Goal: Information Seeking & Learning: Find specific page/section

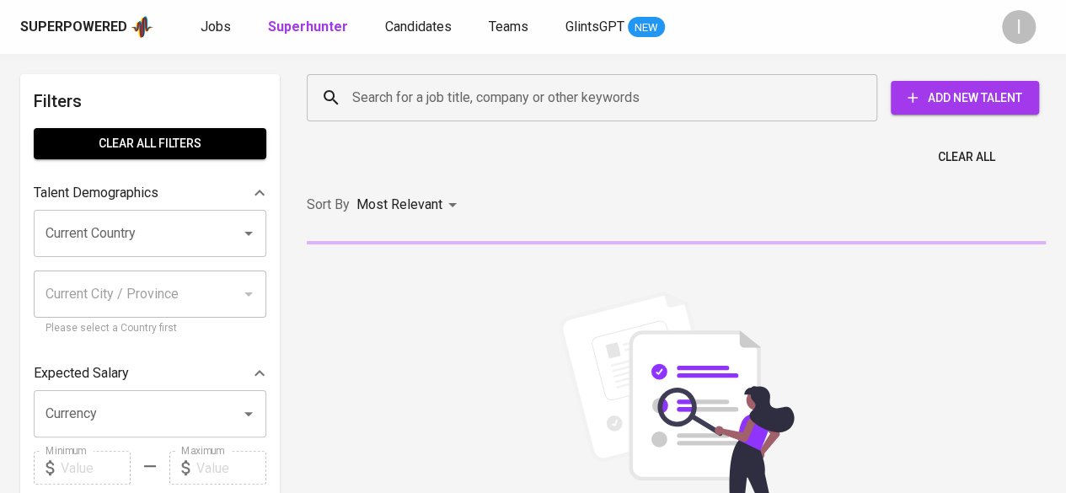
click at [520, 99] on input "Search for a job title, company or other keywords" at bounding box center [596, 98] width 496 height 32
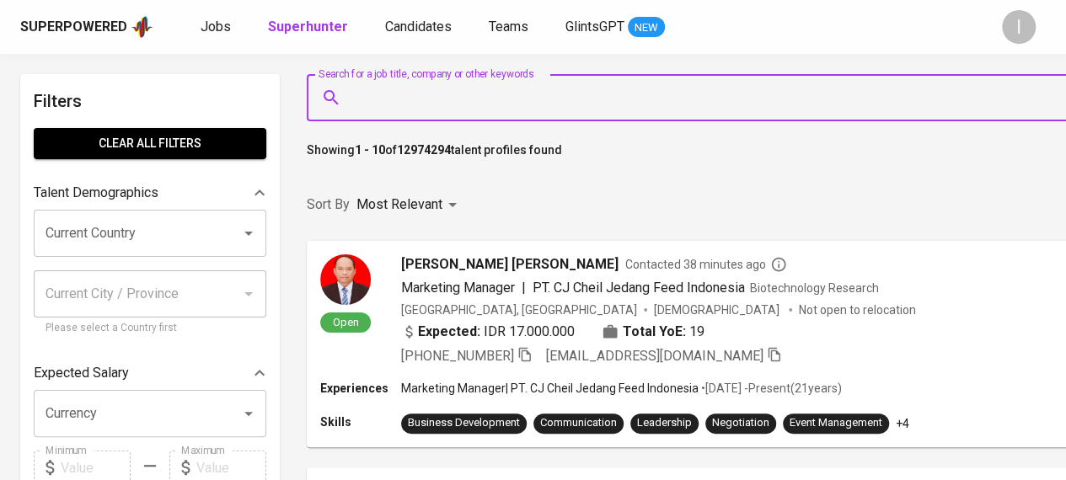
paste input "tmaudiar@gmail.com"
type input "tmaudiar@gmail.com"
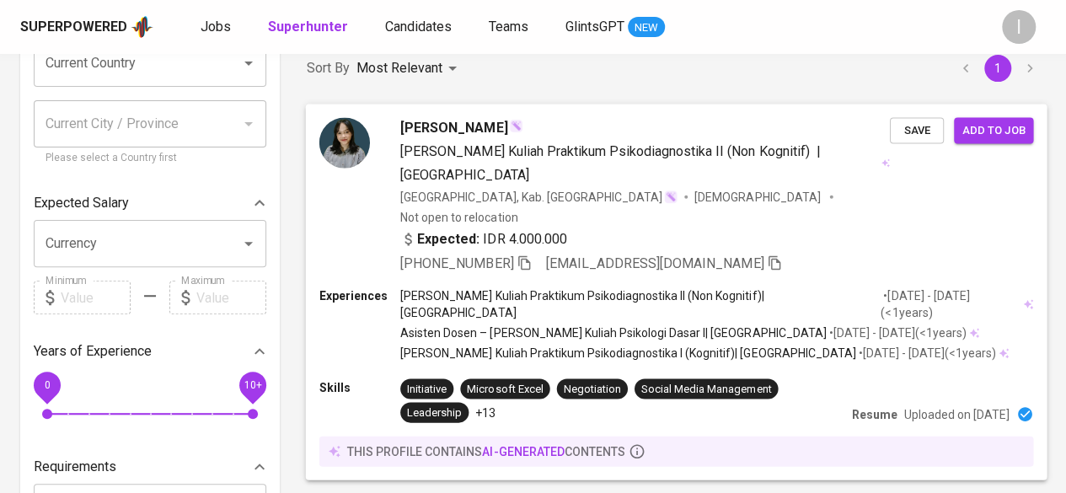
scroll to position [253, 0]
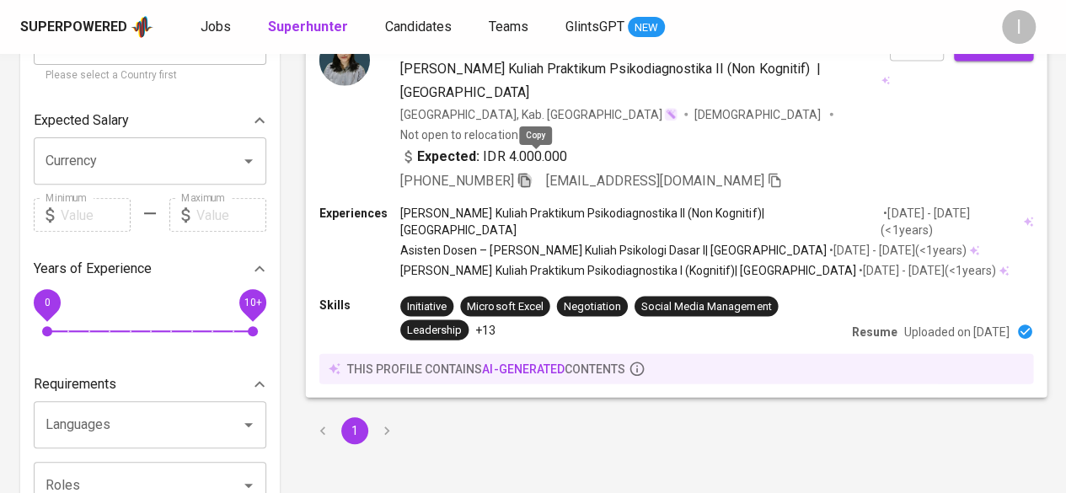
click at [532, 172] on icon "button" at bounding box center [524, 179] width 15 height 15
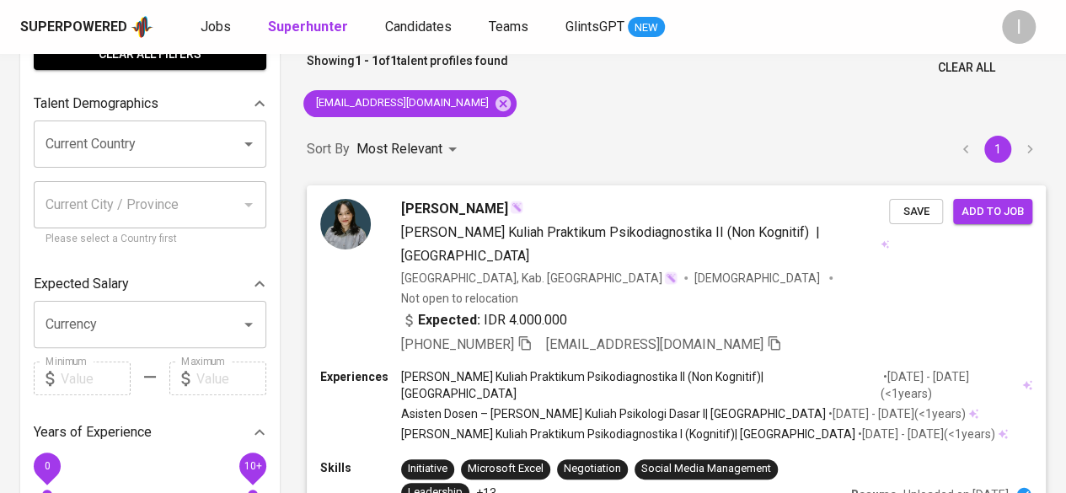
scroll to position [169, 0]
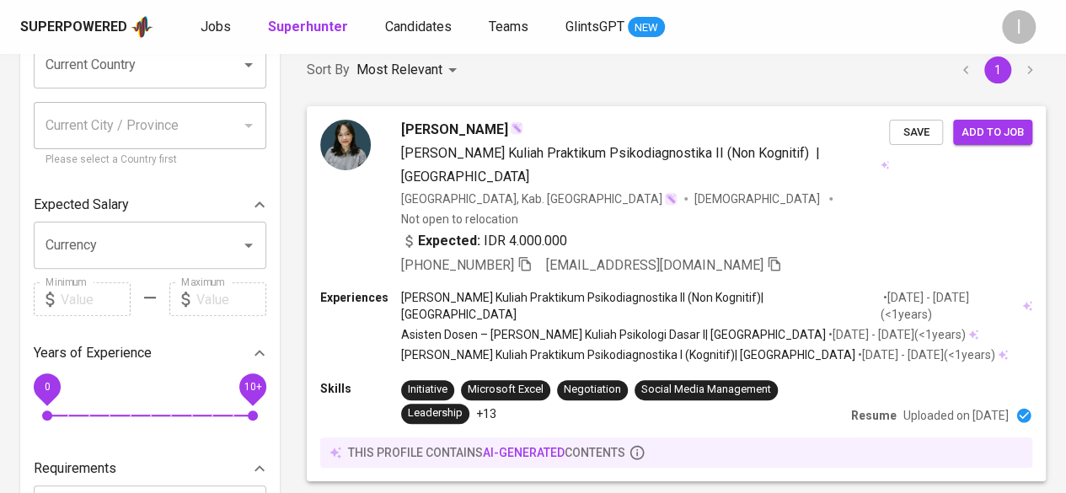
click at [663, 437] on div "this profile contains AI-generated contents" at bounding box center [676, 452] width 712 height 30
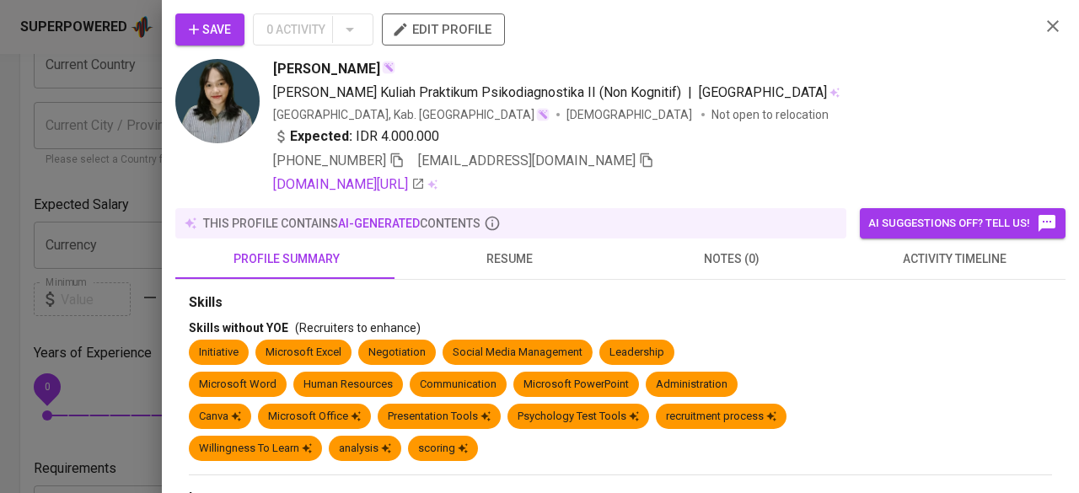
click at [1048, 21] on icon "button" at bounding box center [1052, 26] width 20 height 20
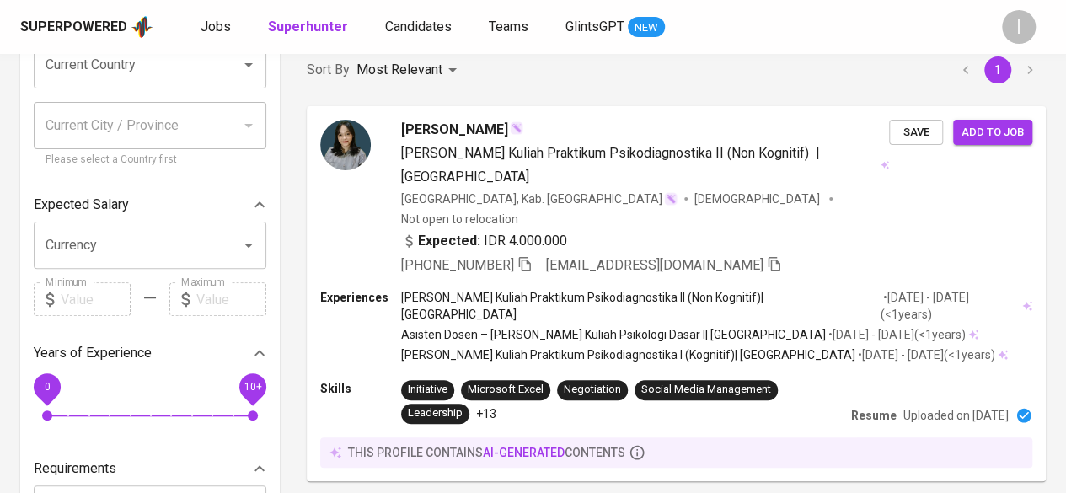
scroll to position [0, 0]
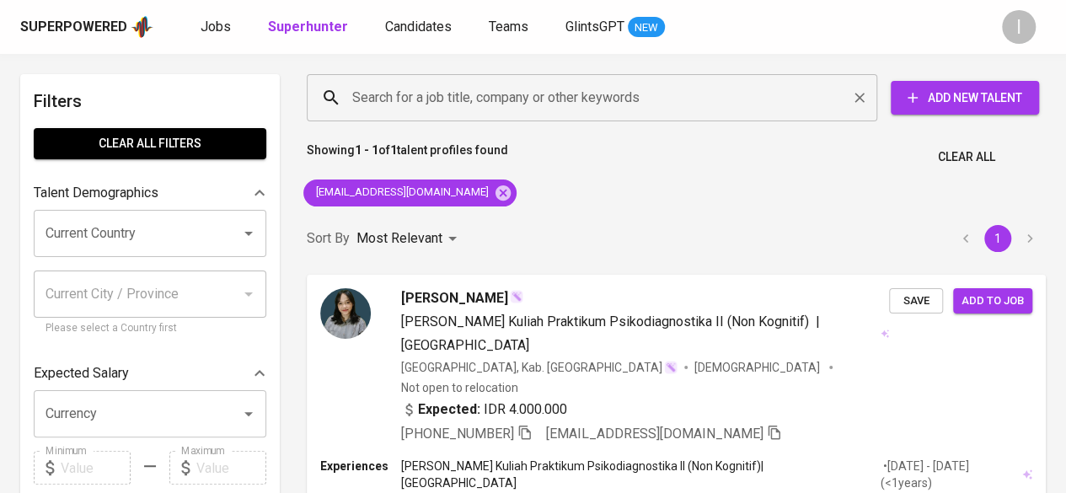
click at [526, 99] on input "Search for a job title, company or other keywords" at bounding box center [596, 98] width 496 height 32
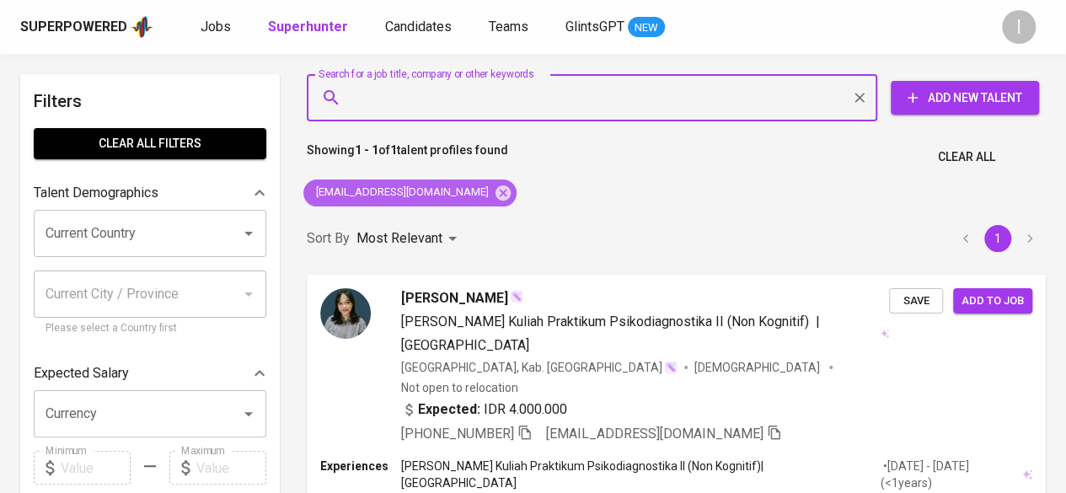
click at [494, 189] on icon at bounding box center [503, 193] width 19 height 19
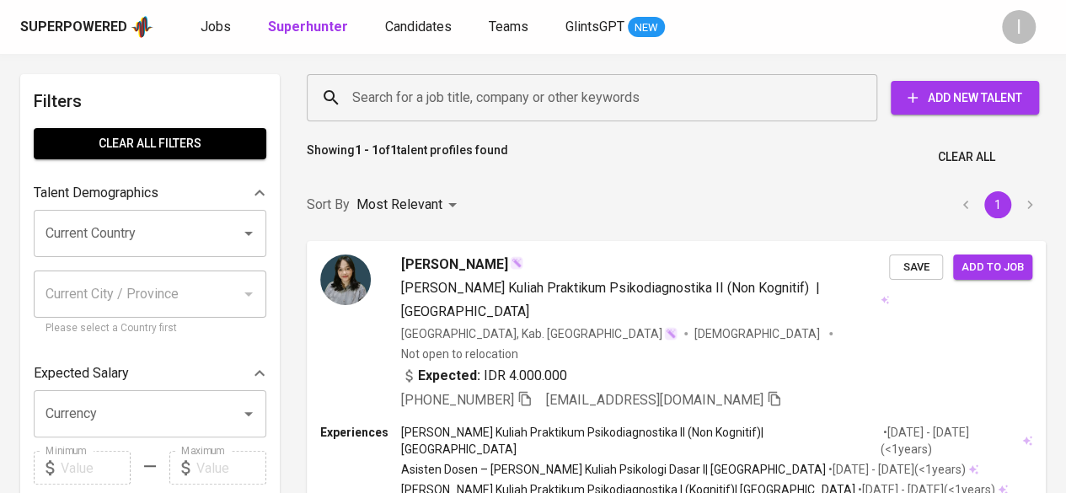
click at [447, 90] on input "Search for a job title, company or other keywords" at bounding box center [596, 98] width 496 height 32
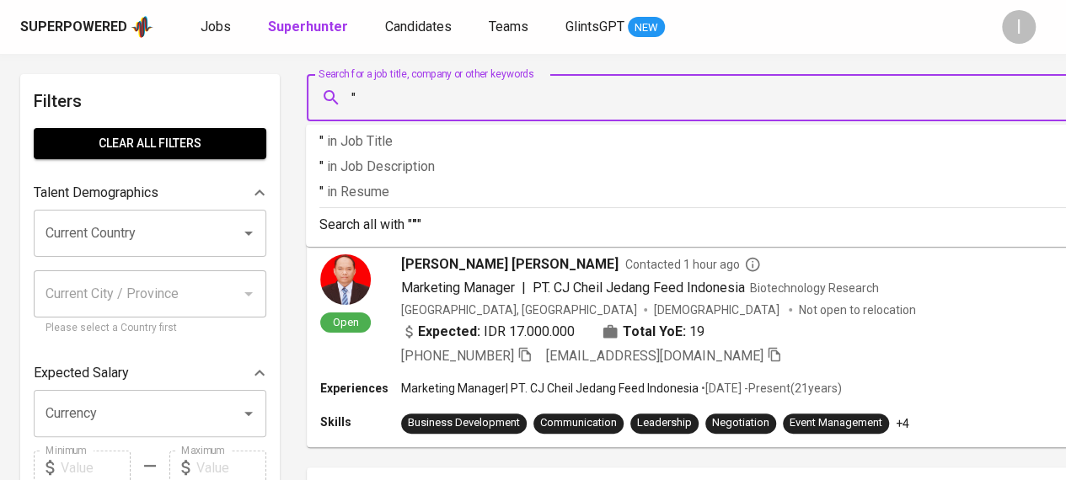
paste input "Prisillia Mutiara Maulana"
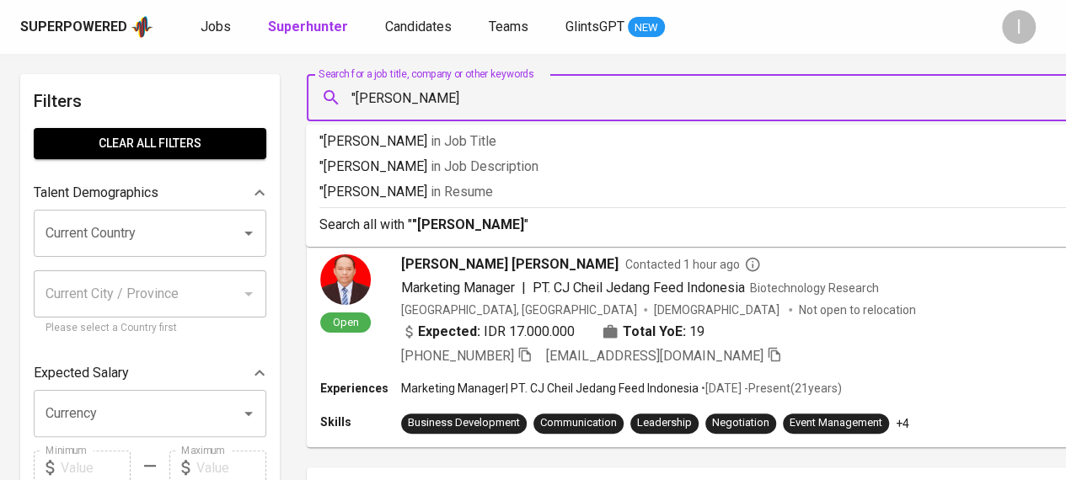
type input ""Prisillia Mutiara Maulana""
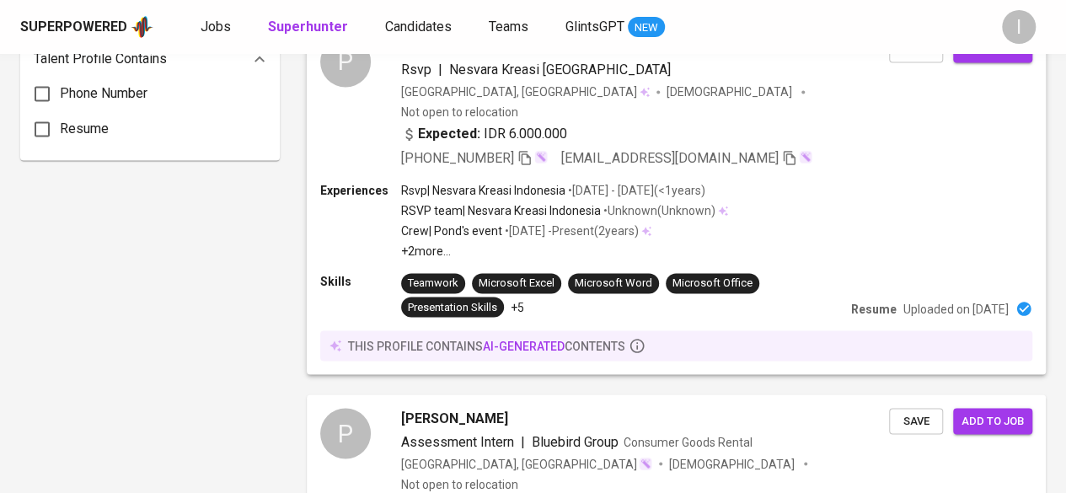
scroll to position [1433, 0]
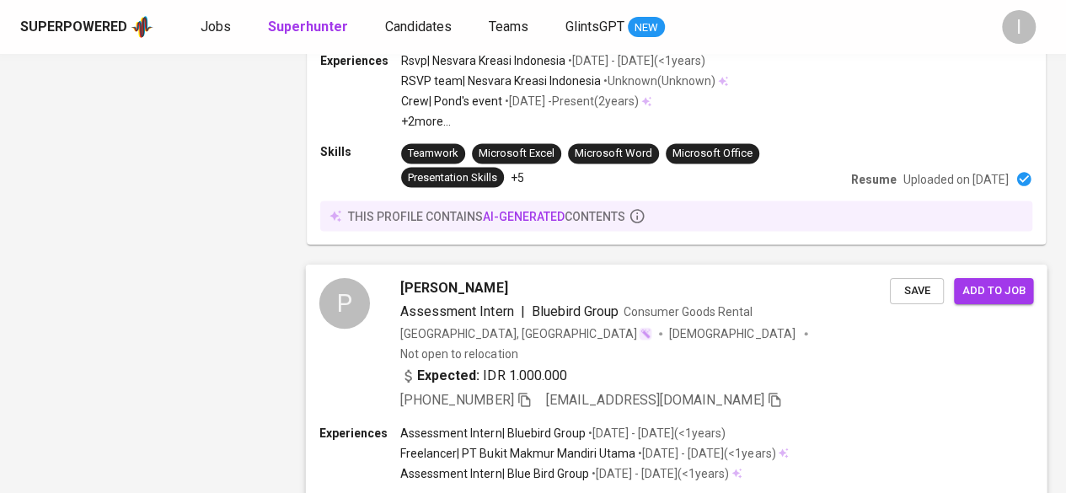
click at [518, 392] on icon "button" at bounding box center [524, 399] width 12 height 14
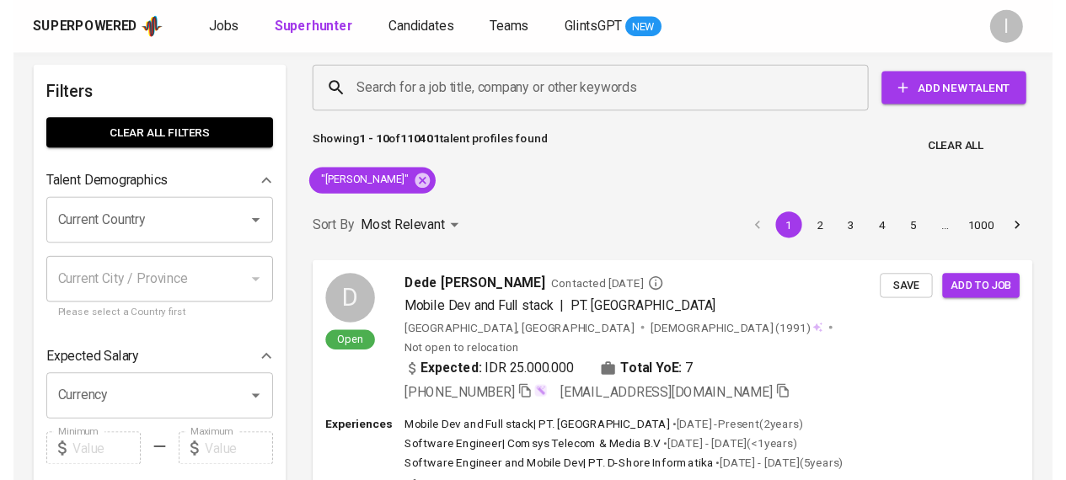
scroll to position [0, 0]
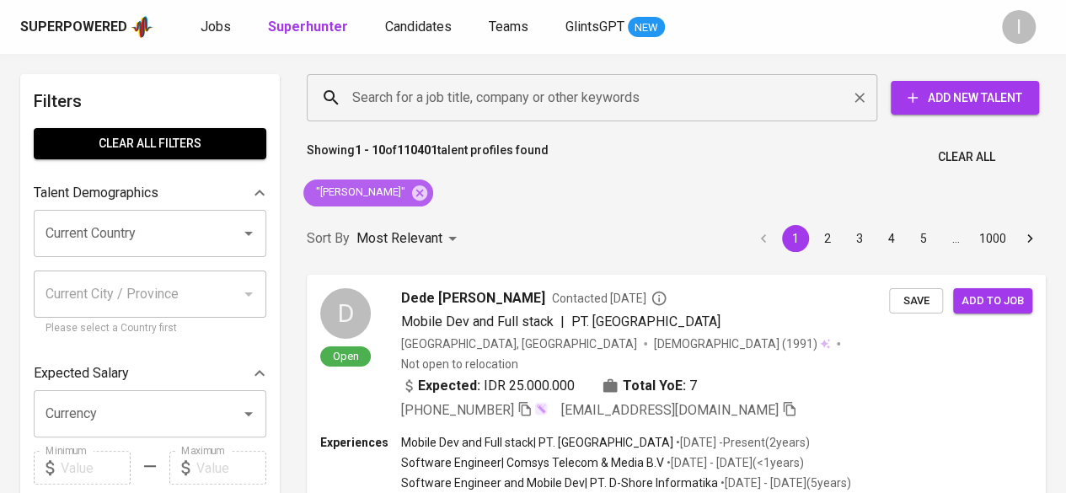
drag, startPoint x: 458, startPoint y: 186, endPoint x: 512, endPoint y: 97, distance: 104.3
click at [427, 186] on icon at bounding box center [419, 192] width 15 height 15
click at [512, 97] on input "Search for a job title, company or other keywords" at bounding box center [596, 98] width 496 height 32
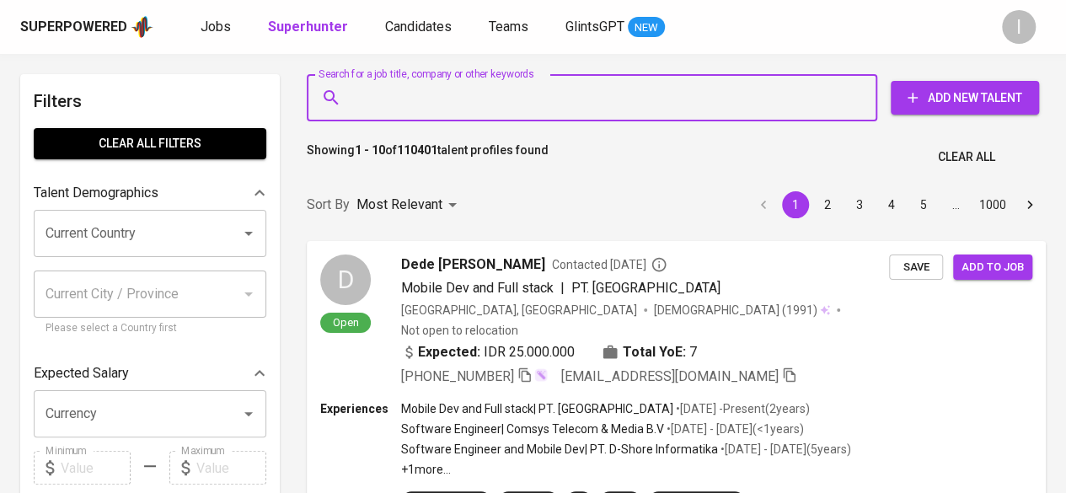
click at [512, 97] on input "Search for a job title, company or other keywords" at bounding box center [596, 98] width 496 height 32
paste input "ktrend.tobing01@gmail.com"
type input "ktrend.tobing01@gmail.com"
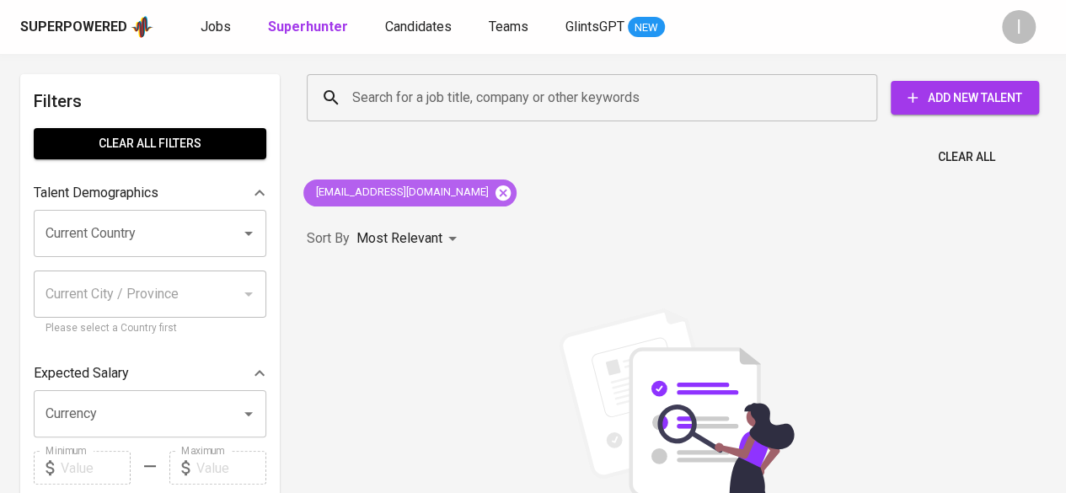
click at [496, 193] on icon at bounding box center [503, 192] width 15 height 15
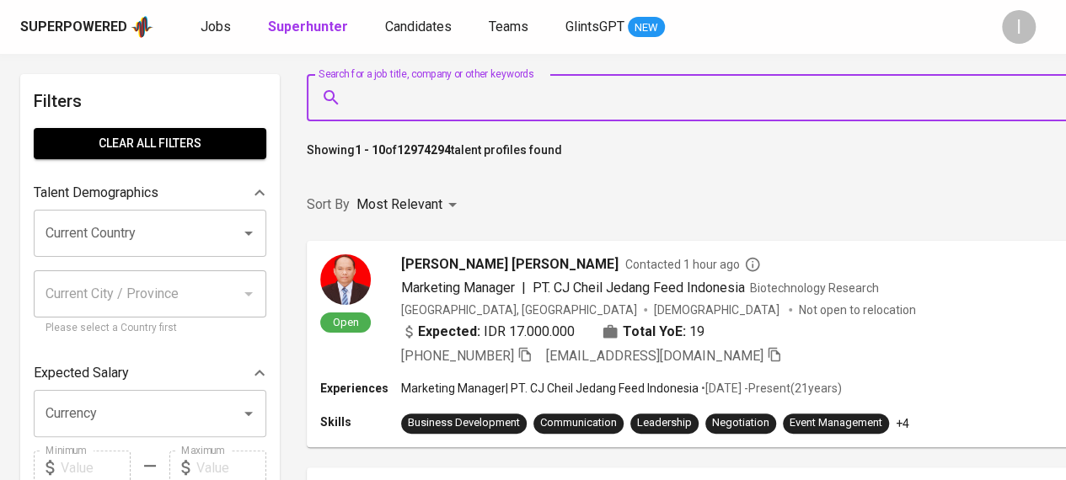
click at [436, 107] on input "Search for a job title, company or other keywords" at bounding box center [766, 98] width 836 height 32
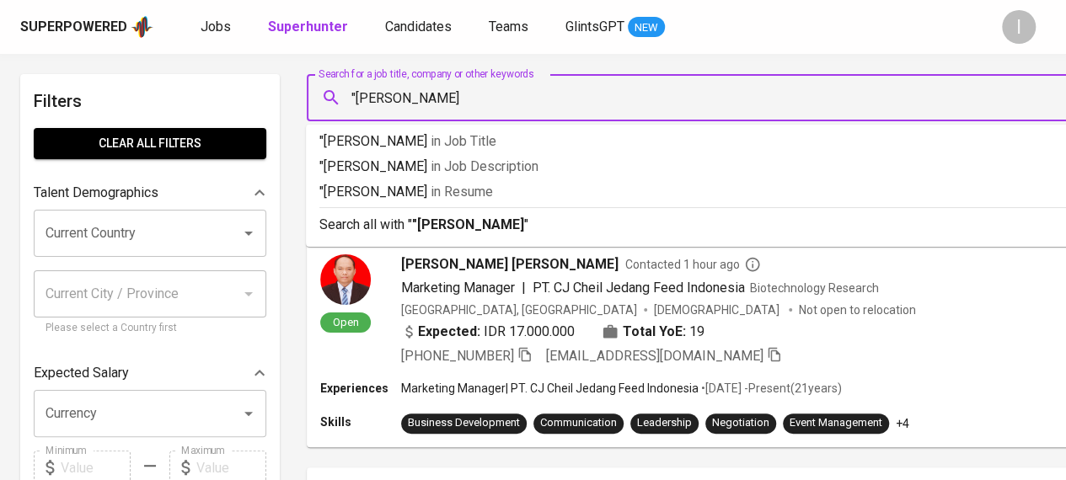
type input ""[PERSON_NAME]""
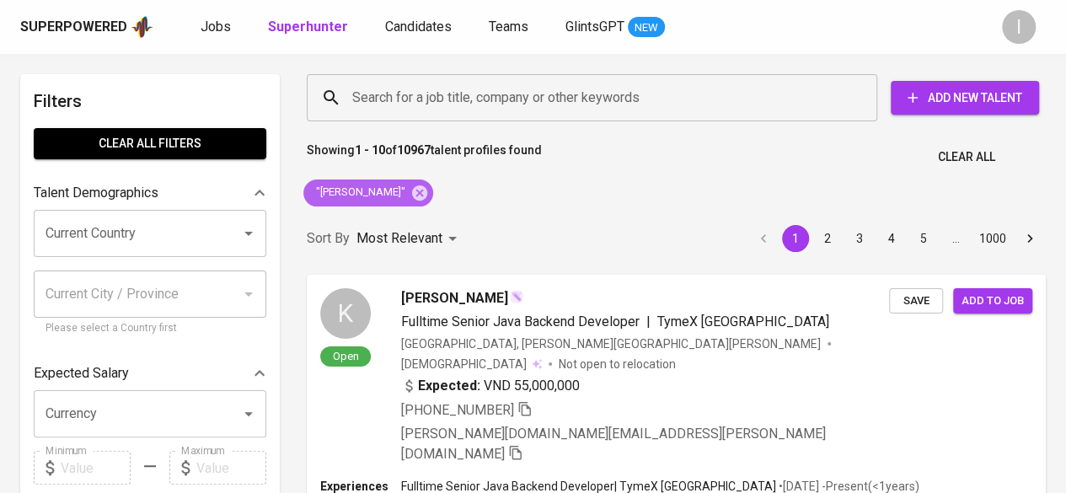
click at [389, 179] on div ""Khris Tobing"" at bounding box center [368, 192] width 130 height 27
click at [412, 199] on icon at bounding box center [419, 192] width 15 height 15
click at [433, 102] on input "Search for a job title, company or other keywords" at bounding box center [596, 98] width 496 height 32
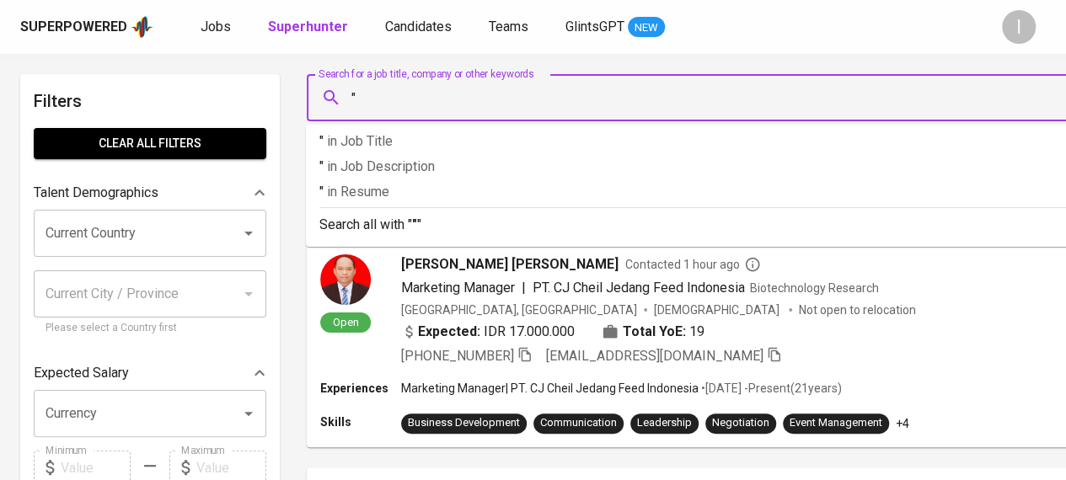
paste input "Khris Tobing"
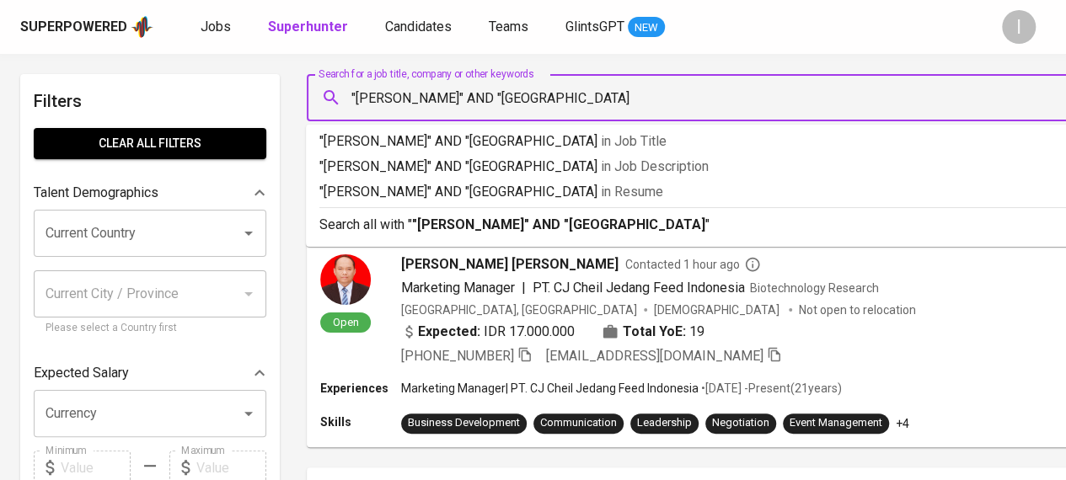
type input ""Khris Tobing" AND "Universitas Pamulang""
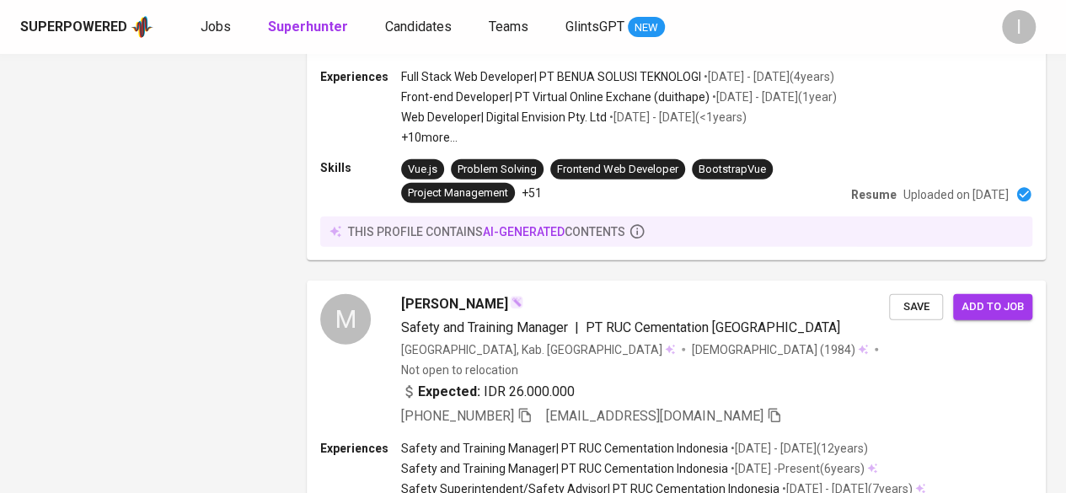
scroll to position [1938, 0]
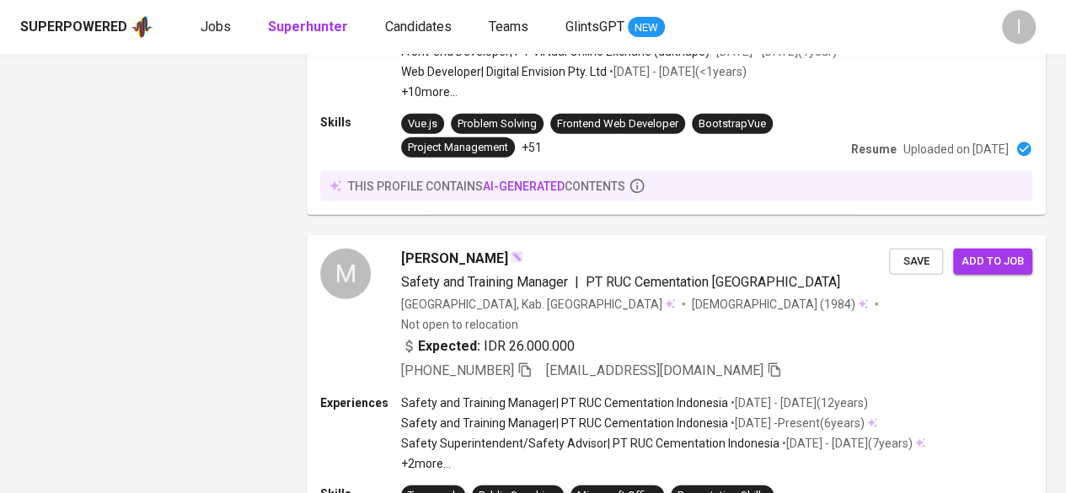
drag, startPoint x: 576, startPoint y: 274, endPoint x: 256, endPoint y: 279, distance: 320.3
click at [256, 279] on div "Filters Clear All filters Talent Demographics Current Country Current Country C…" at bounding box center [150, 84] width 260 height 3897
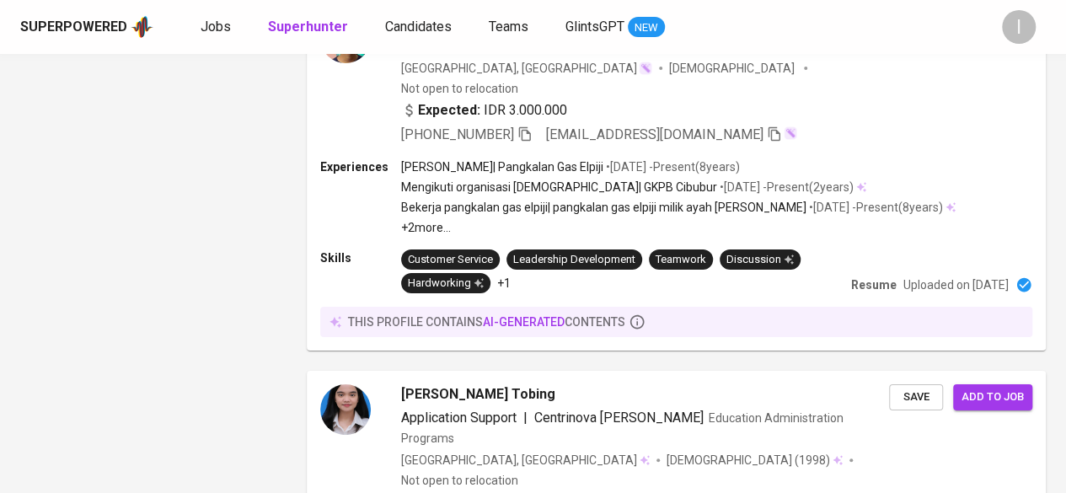
scroll to position [3248, 0]
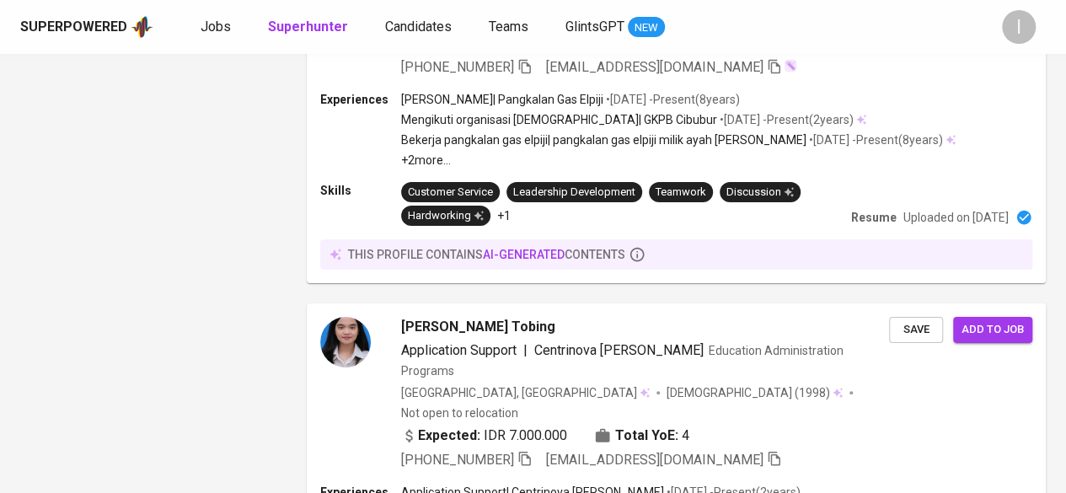
drag, startPoint x: 389, startPoint y: 413, endPoint x: 543, endPoint y: 244, distance: 227.9
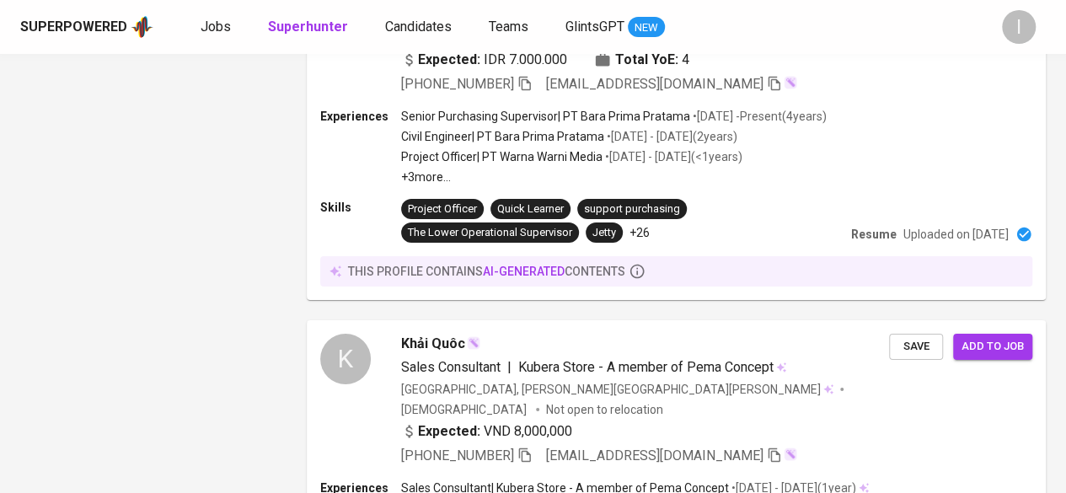
scroll to position [3140, 0]
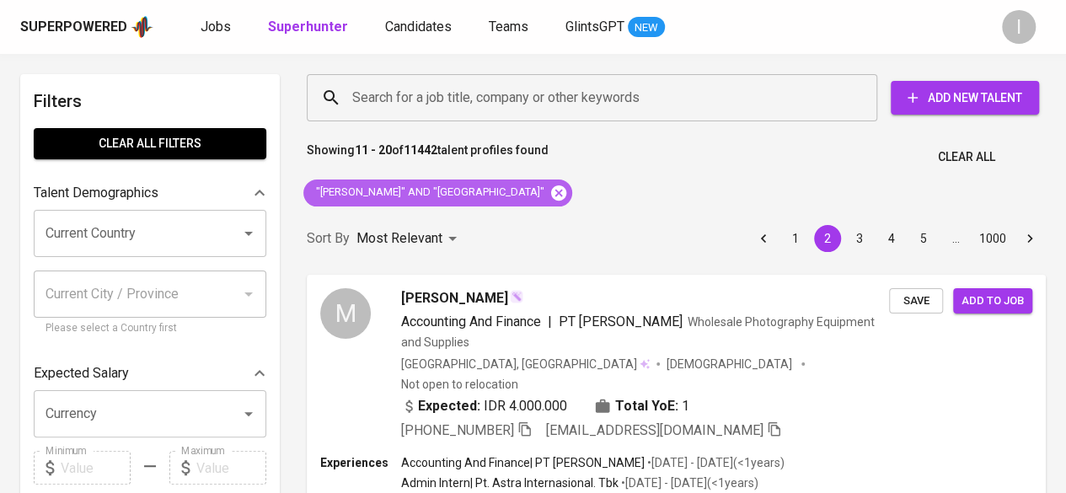
click at [551, 191] on icon at bounding box center [558, 192] width 15 height 15
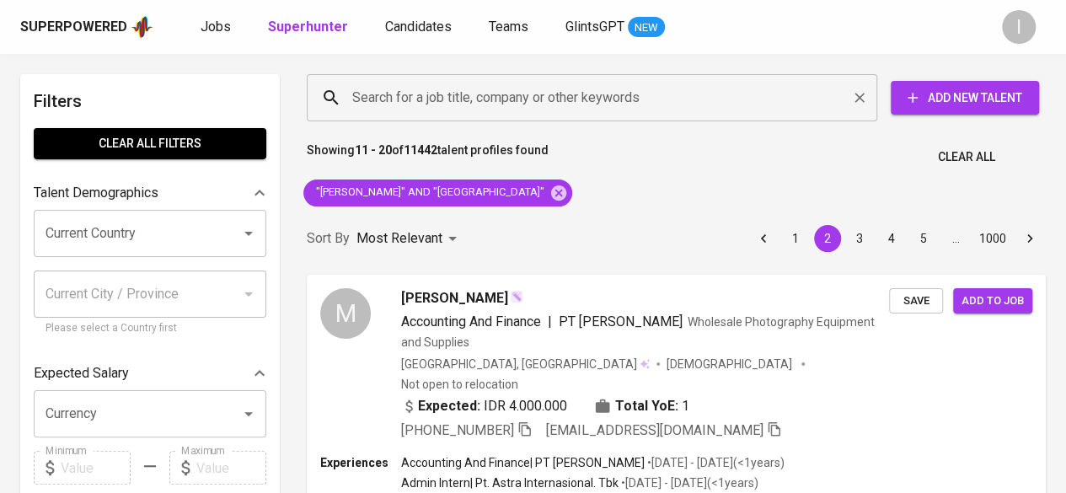
click at [539, 213] on div "Sort By Most Relevant MOST_RELEVANT 1 2 3 4 5 … 1000" at bounding box center [676, 238] width 759 height 51
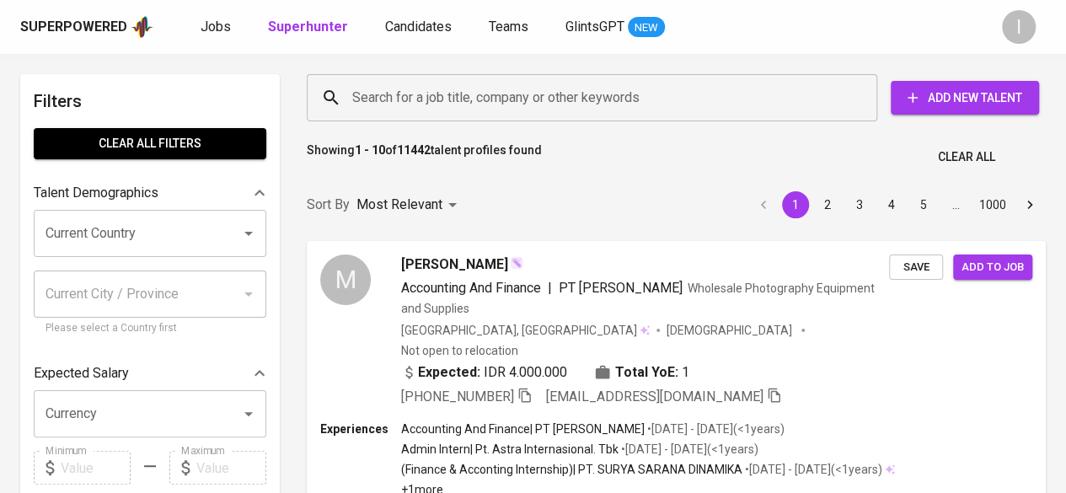
click at [599, 99] on input "Search for a job title, company or other keywords" at bounding box center [596, 98] width 496 height 32
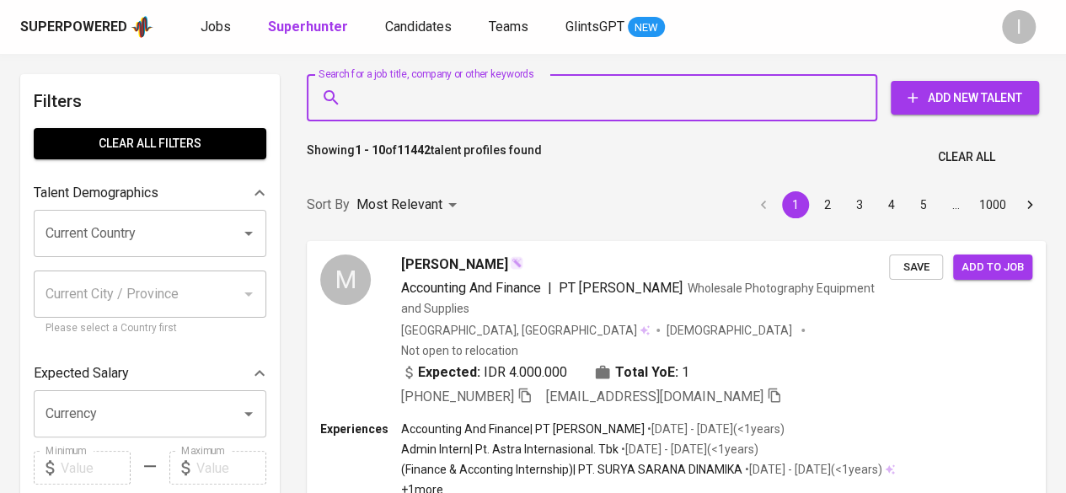
paste input "azharitiara70@gmail.com"
type input "azharitiara70@gmail.com"
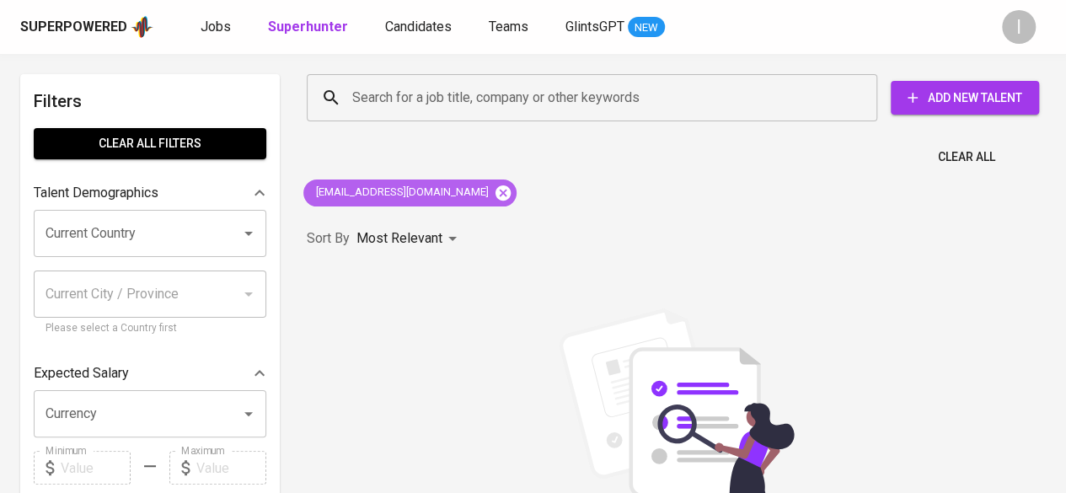
click at [496, 196] on icon at bounding box center [503, 192] width 15 height 15
click at [455, 106] on input "Search for a job title, company or other keywords" at bounding box center [596, 98] width 496 height 32
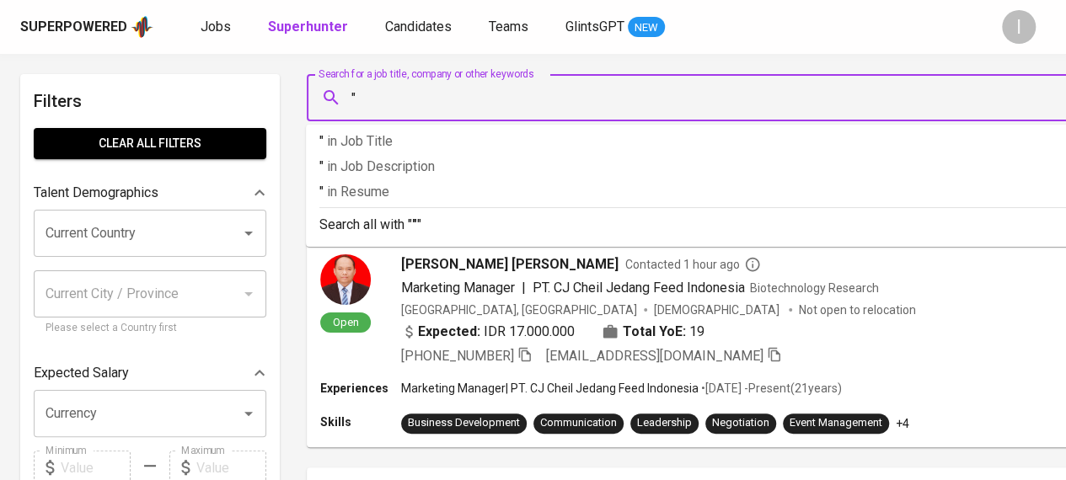
paste input "Tiara Azhari Hasibuan"
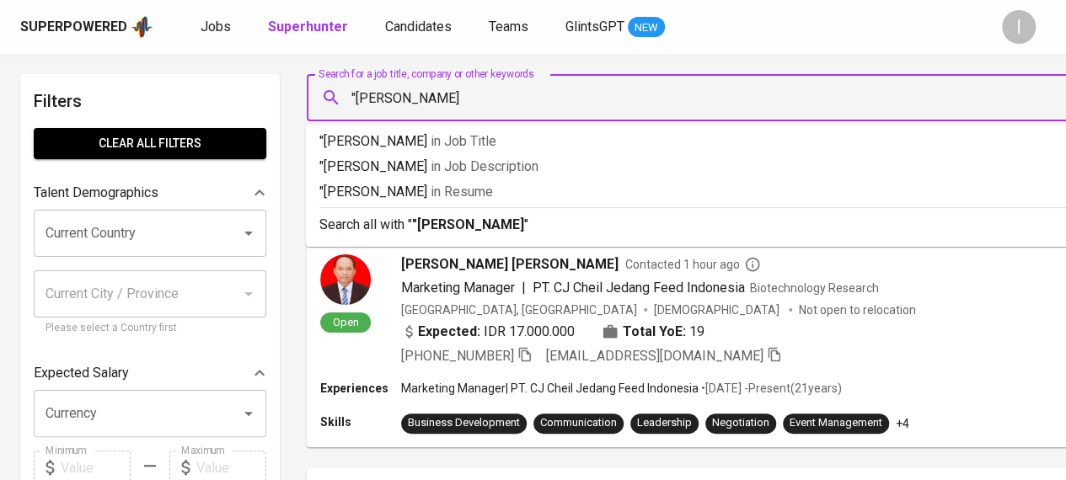
type input ""Tiara Azhari Hasibuan""
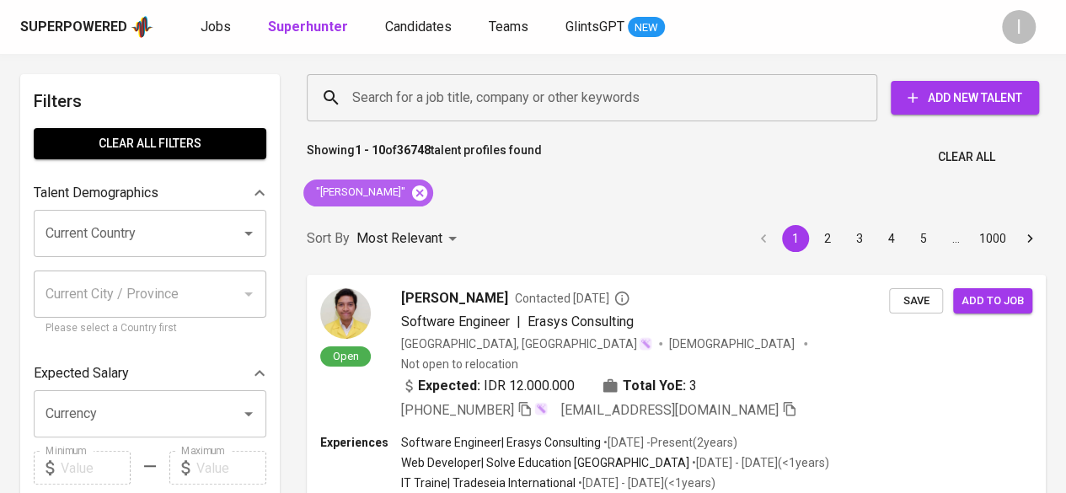
click at [429, 196] on icon at bounding box center [419, 193] width 19 height 19
click at [450, 99] on input "Search for a job title, company or other keywords" at bounding box center [596, 98] width 496 height 32
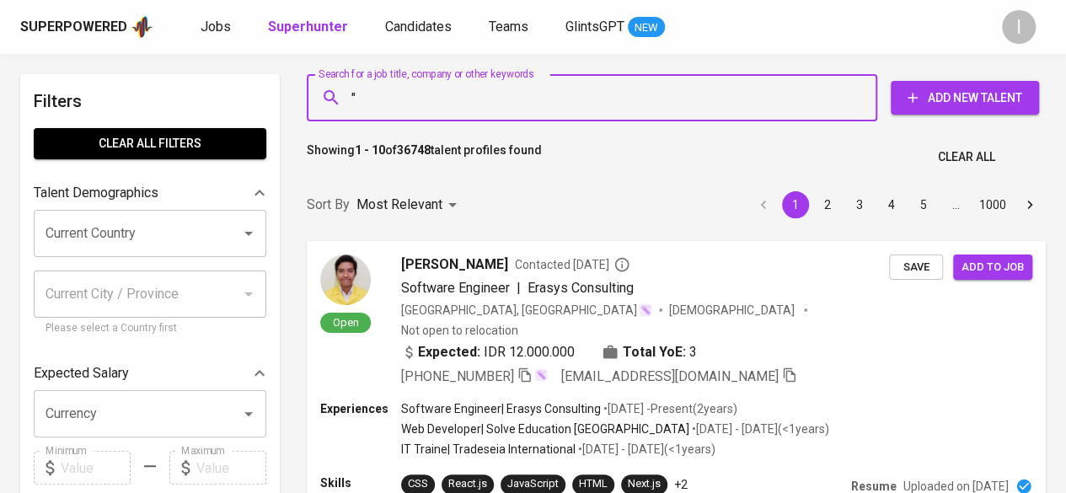
paste input "[PERSON_NAME]"
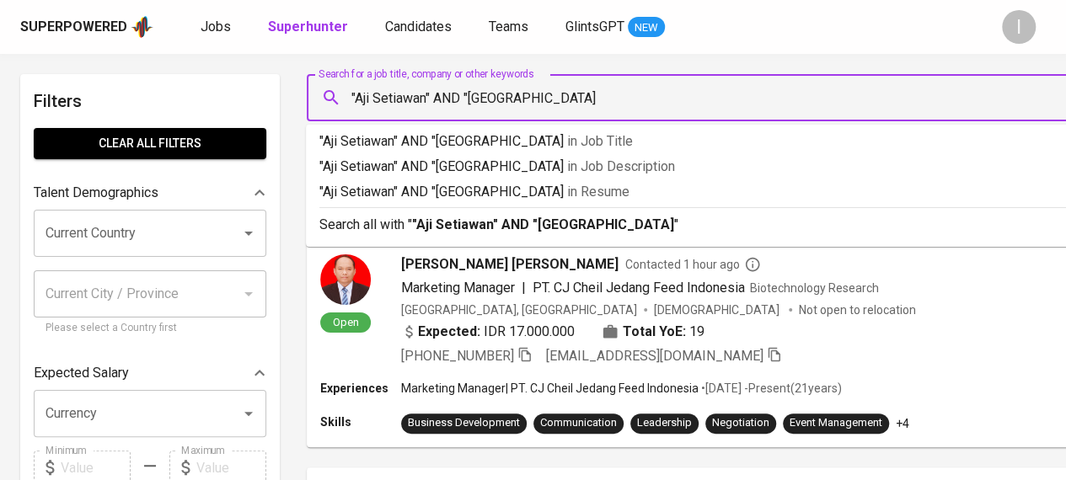
type input ""[PERSON_NAME]" AND "[GEOGRAPHIC_DATA]""
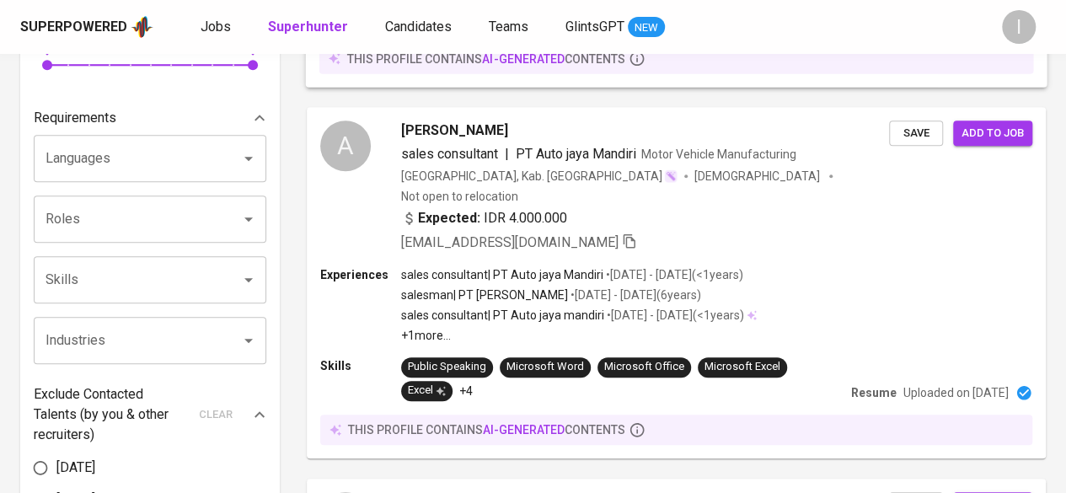
scroll to position [590, 0]
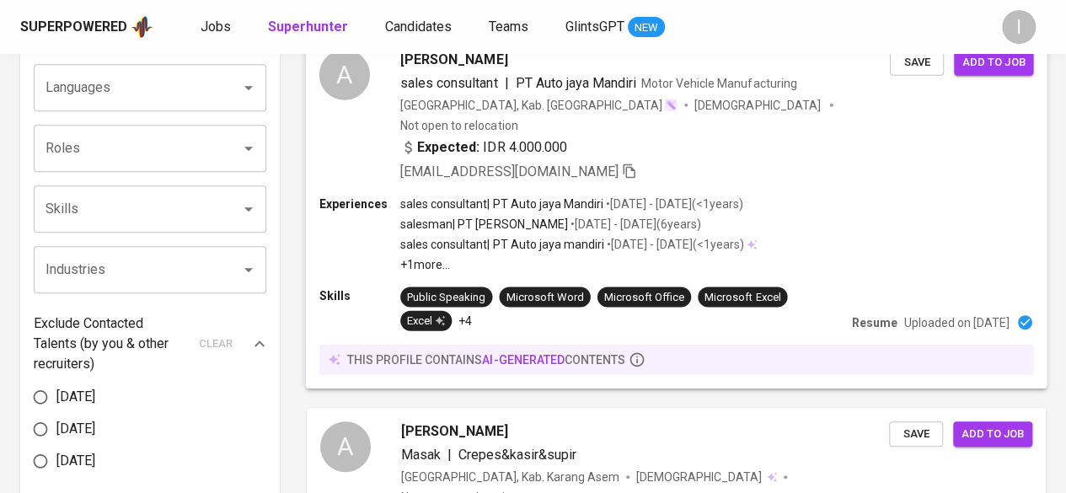
click at [908, 232] on div "Experiences sales consultant | PT Auto jaya Mandiri • Jan 2023 - Jun 2023 ( <1 …" at bounding box center [676, 235] width 715 height 78
